Goal: Transaction & Acquisition: Purchase product/service

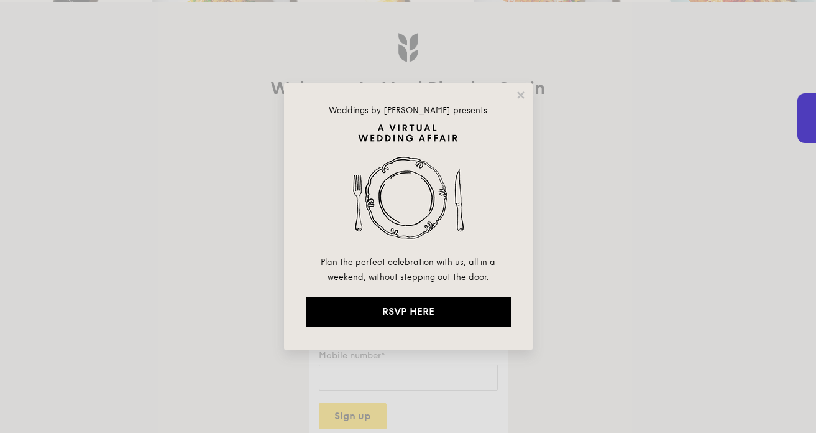
type input "[DOMAIN_NAME][EMAIL_ADDRESS][DOMAIN_NAME]"
click at [519, 92] on icon at bounding box center [520, 94] width 7 height 7
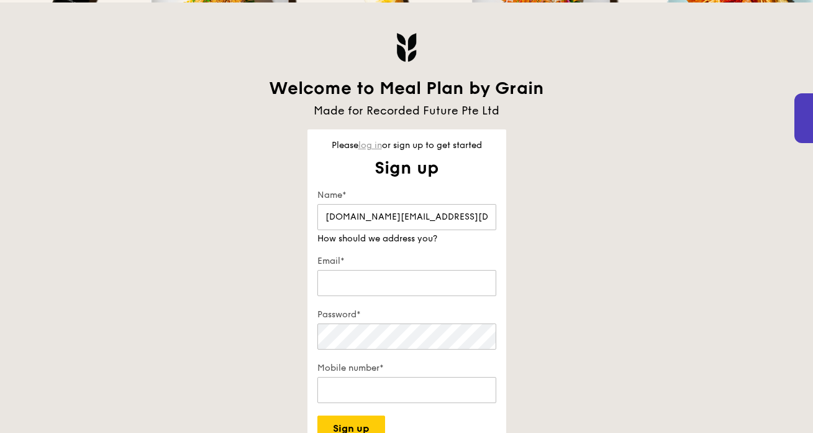
click at [363, 148] on link "log in" at bounding box center [371, 145] width 24 height 11
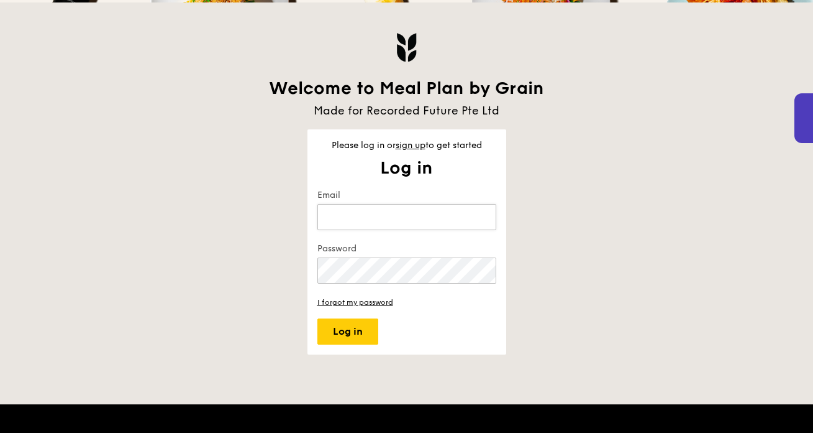
click at [355, 216] on input "Email" at bounding box center [407, 217] width 179 height 26
click at [475, 218] on input "Email" at bounding box center [407, 217] width 179 height 26
click at [545, 207] on div "Welcome to Meal Plan by Grain Made for Recorded Future Pte Ltd Please log in or…" at bounding box center [407, 178] width 716 height 352
type input "[DOMAIN_NAME][EMAIL_ADDRESS][DOMAIN_NAME]"
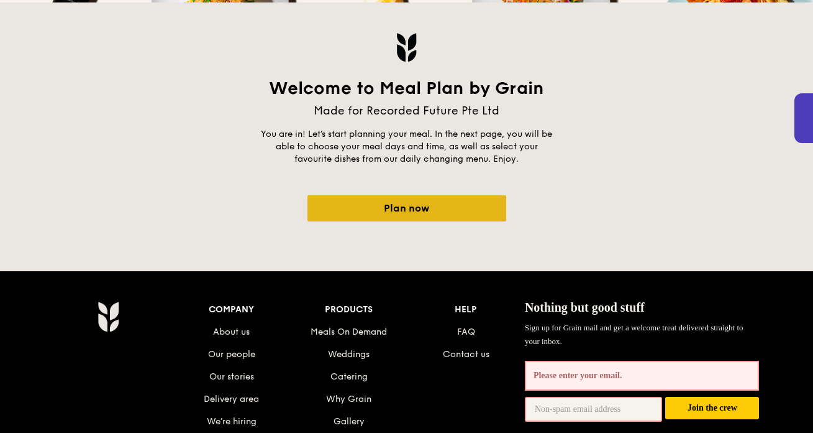
click at [447, 216] on link "Plan now" at bounding box center [407, 208] width 199 height 26
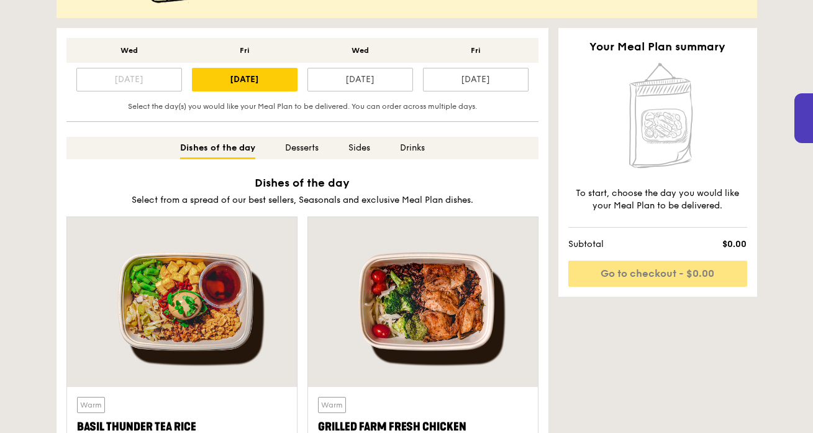
scroll to position [382, 0]
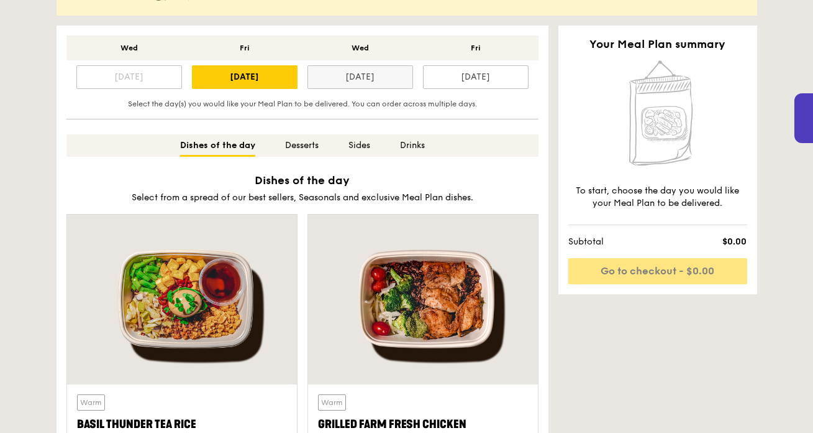
click at [350, 76] on div "[DATE]" at bounding box center [361, 77] width 106 height 24
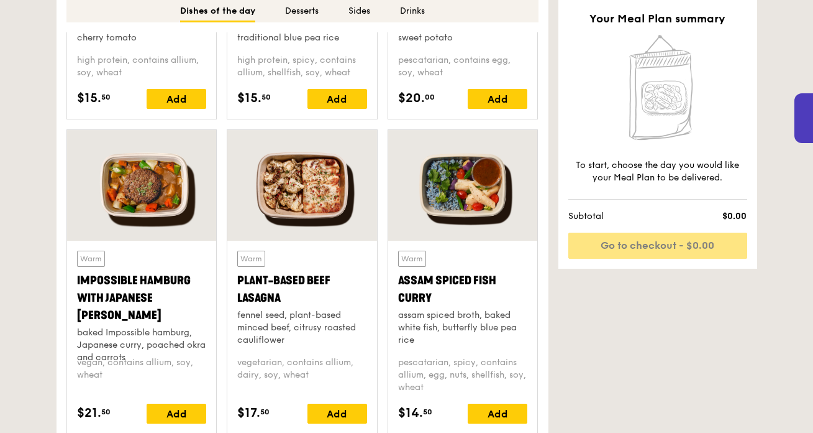
scroll to position [1111, 0]
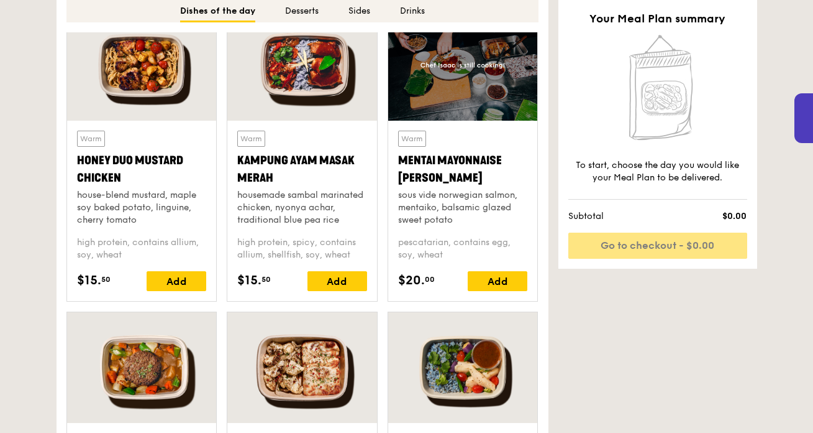
scroll to position [917, 0]
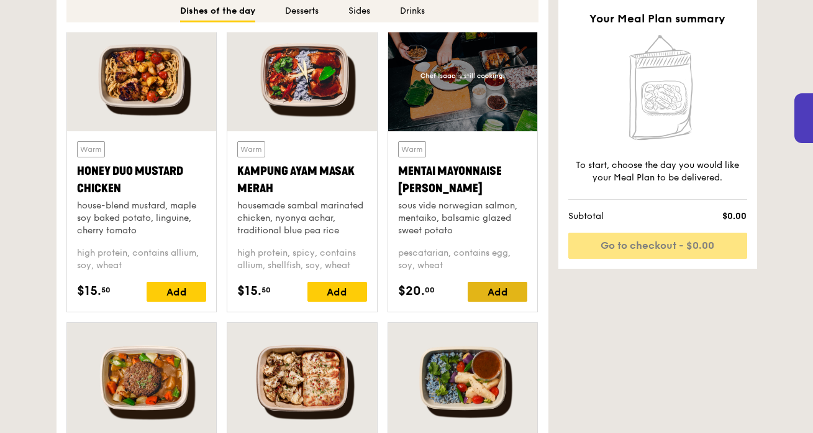
click at [508, 293] on div "Add" at bounding box center [498, 292] width 60 height 20
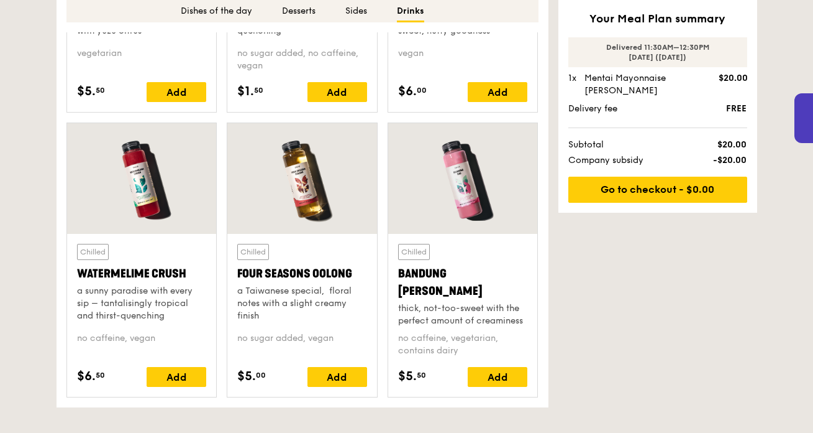
scroll to position [3383, 0]
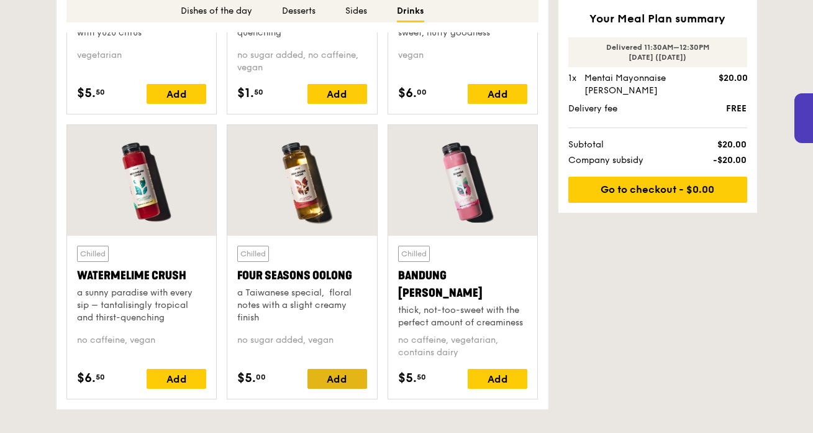
click at [334, 373] on div "Add" at bounding box center [338, 379] width 60 height 20
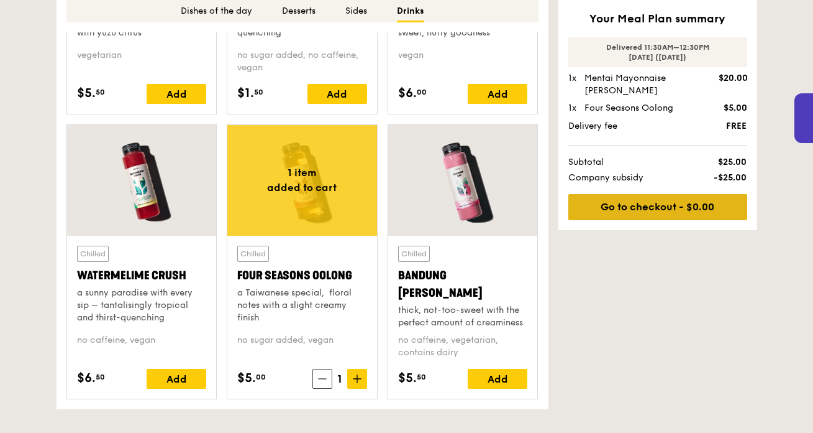
click at [627, 198] on link "Go to checkout - $0.00" at bounding box center [658, 207] width 179 height 26
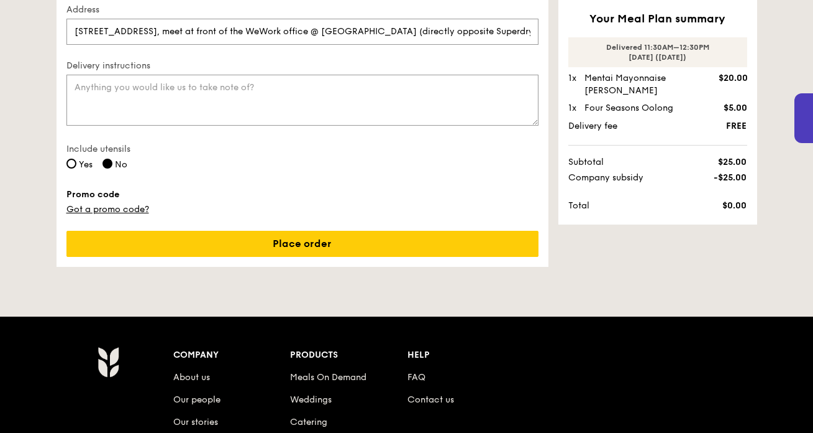
scroll to position [423, 0]
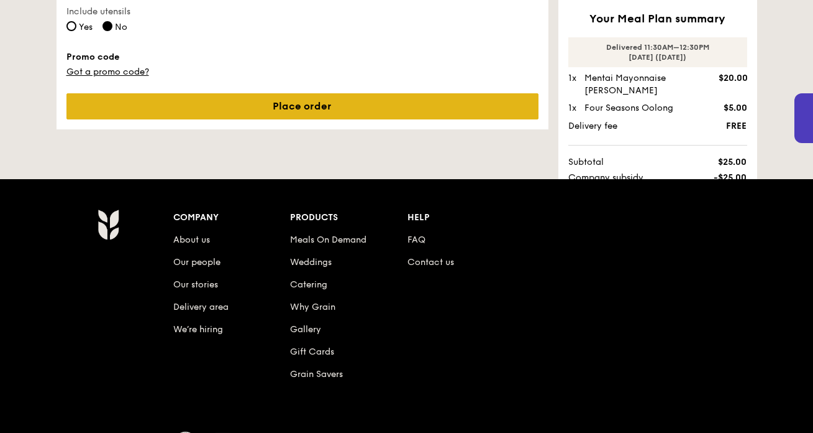
click at [362, 112] on link "Place order" at bounding box center [302, 106] width 472 height 26
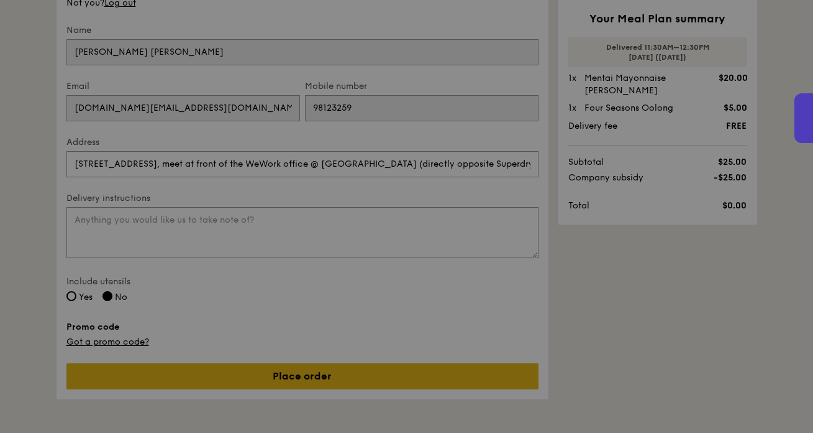
scroll to position [0, 0]
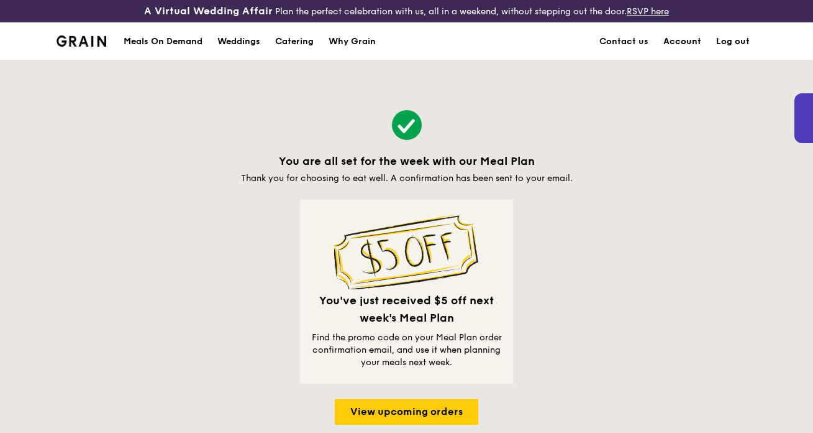
click at [699, 42] on link "Account" at bounding box center [682, 41] width 53 height 37
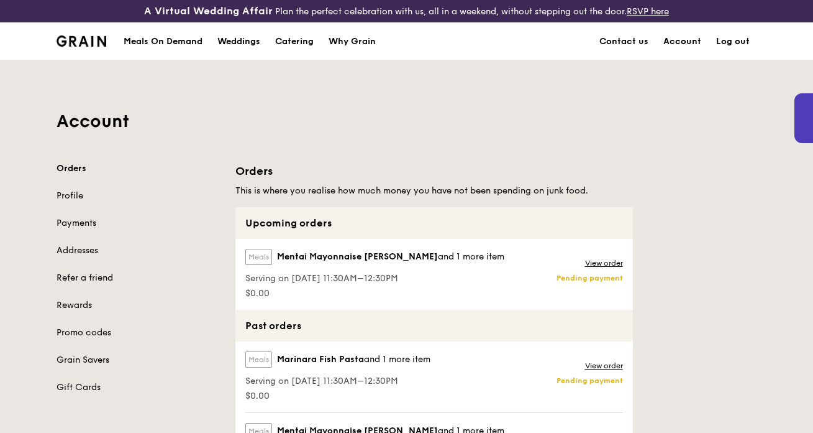
click at [78, 40] on img at bounding box center [82, 40] width 50 height 11
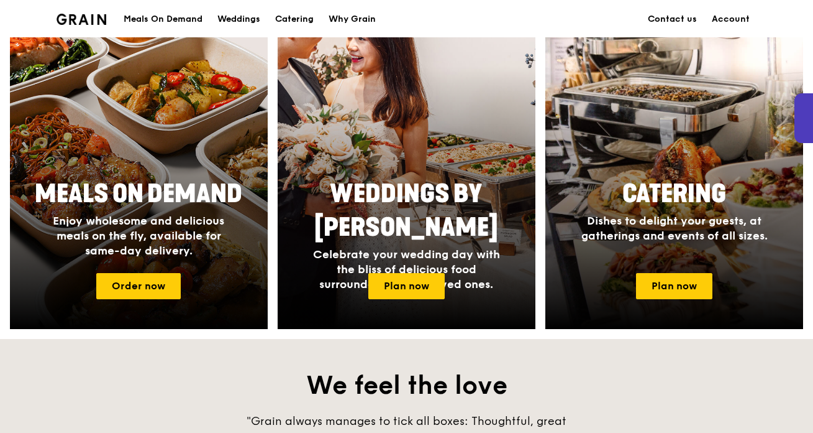
scroll to position [530, 0]
